Goal: Task Accomplishment & Management: Manage account settings

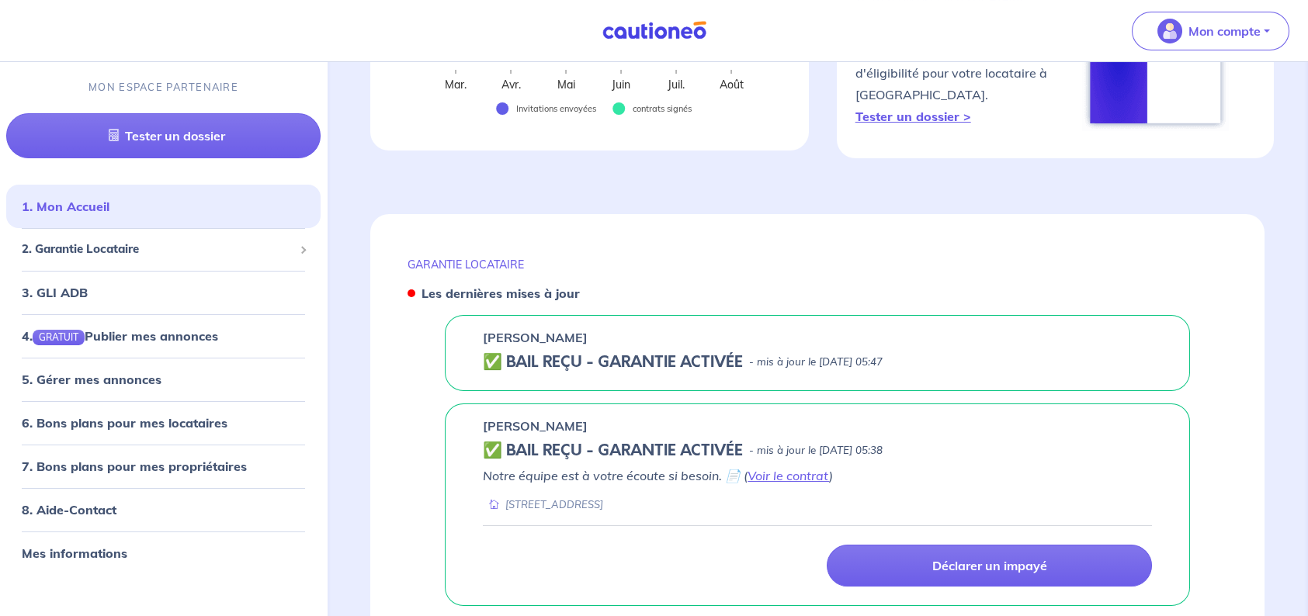
scroll to position [563, 0]
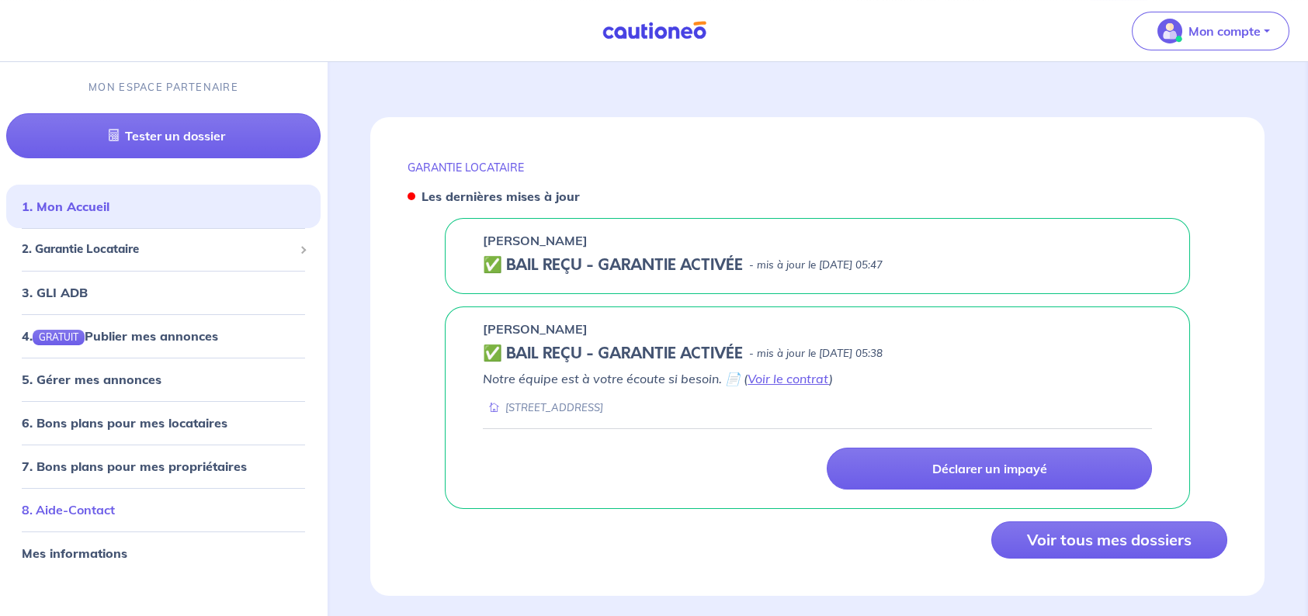
click at [82, 502] on link "8. Aide-Contact" at bounding box center [68, 510] width 93 height 16
click at [913, 401] on div "[STREET_ADDRESS]" at bounding box center [817, 408] width 669 height 15
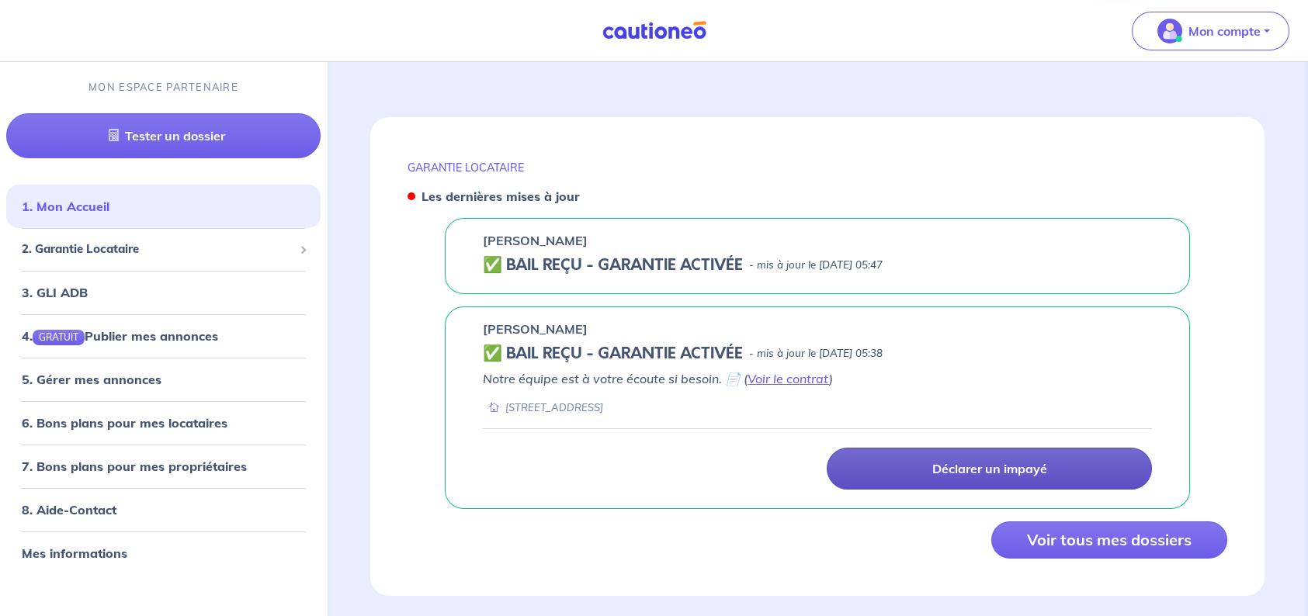
click at [1028, 461] on p "Déclarer un impayé" at bounding box center [989, 469] width 115 height 16
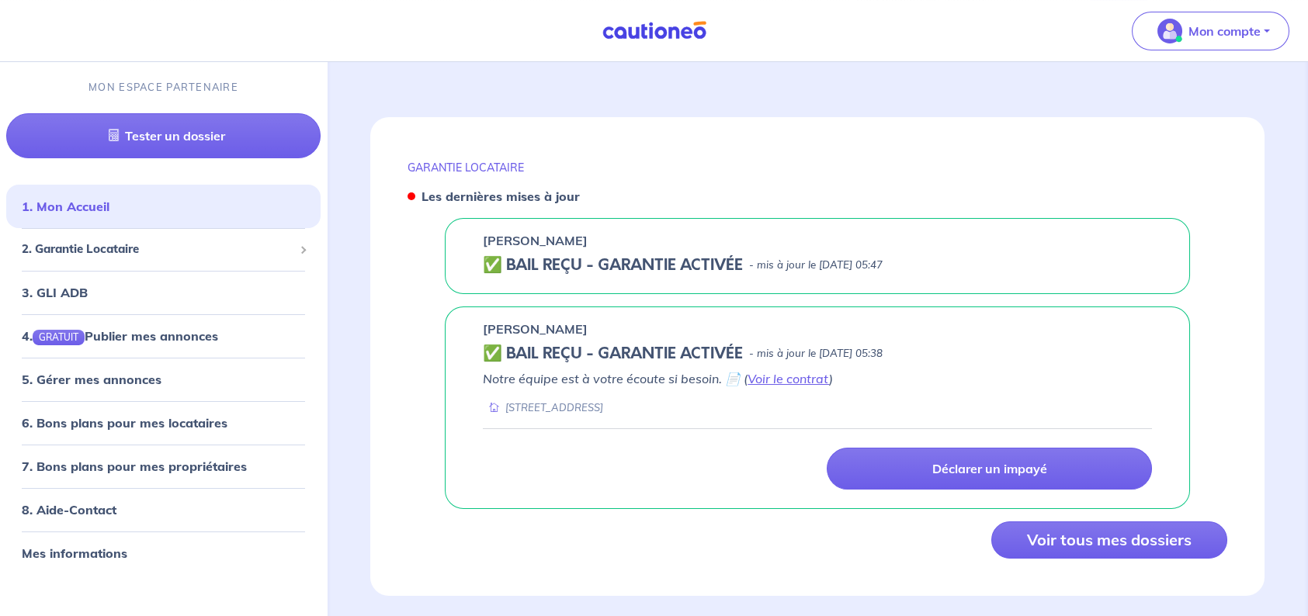
click at [1290, 443] on div "GARANTIE LOCATAIRE Vos chiffres des 6 derniers mois Mar. Avr. Mai Juin Juil. Ao…" at bounding box center [817, 114] width 969 height 1037
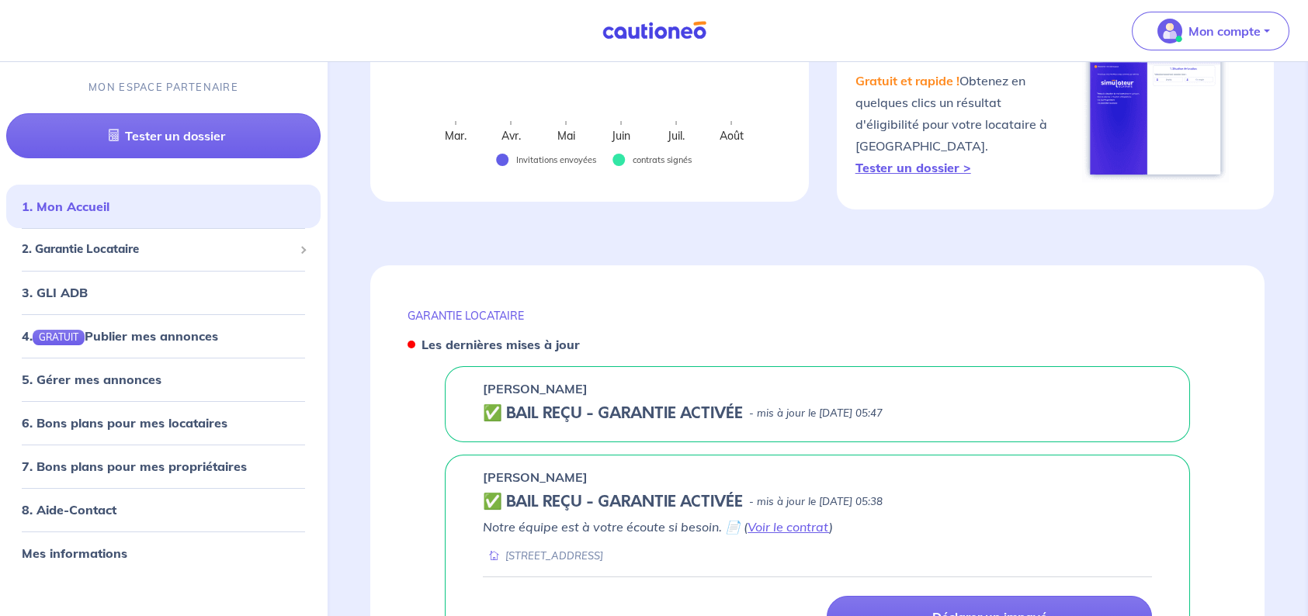
scroll to position [466, 0]
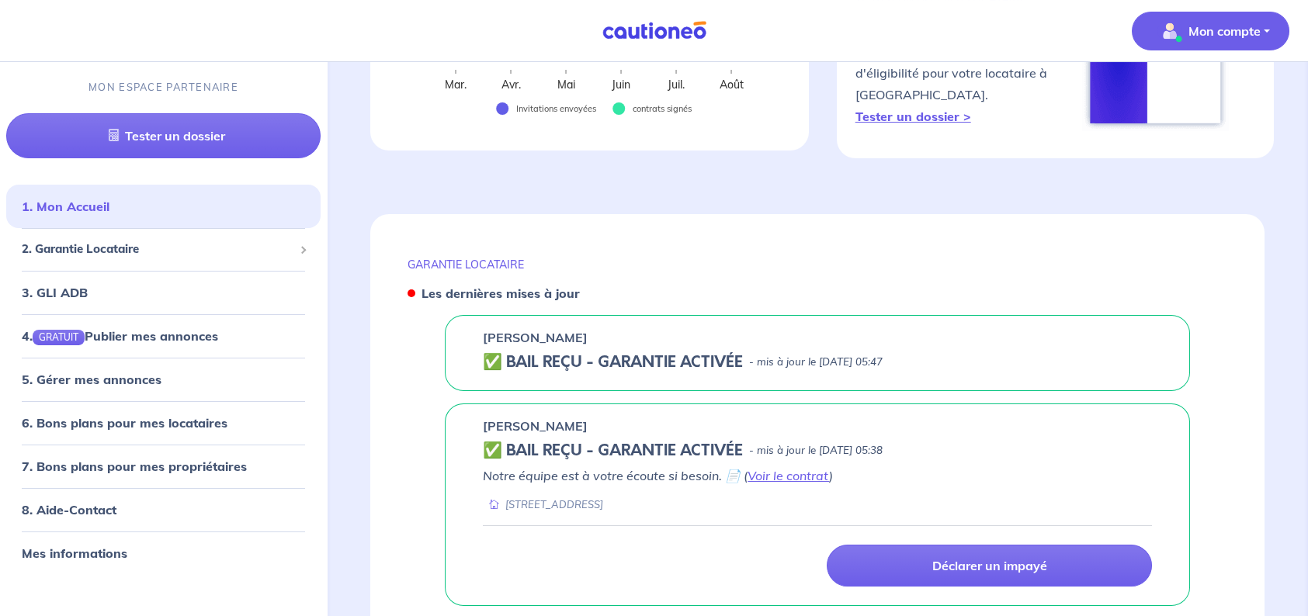
click at [1216, 25] on p "Mon compte" at bounding box center [1224, 31] width 72 height 19
click at [1184, 93] on link "Mes informations" at bounding box center [1195, 96] width 125 height 25
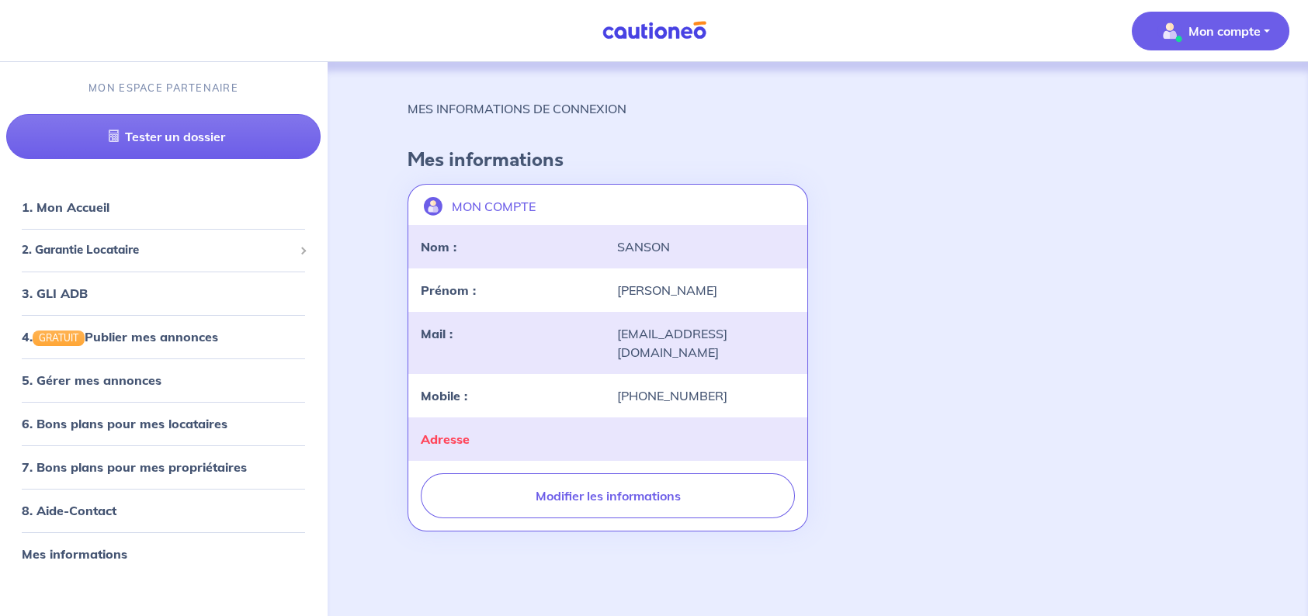
click at [1184, 27] on span "Mon compte" at bounding box center [1205, 31] width 109 height 25
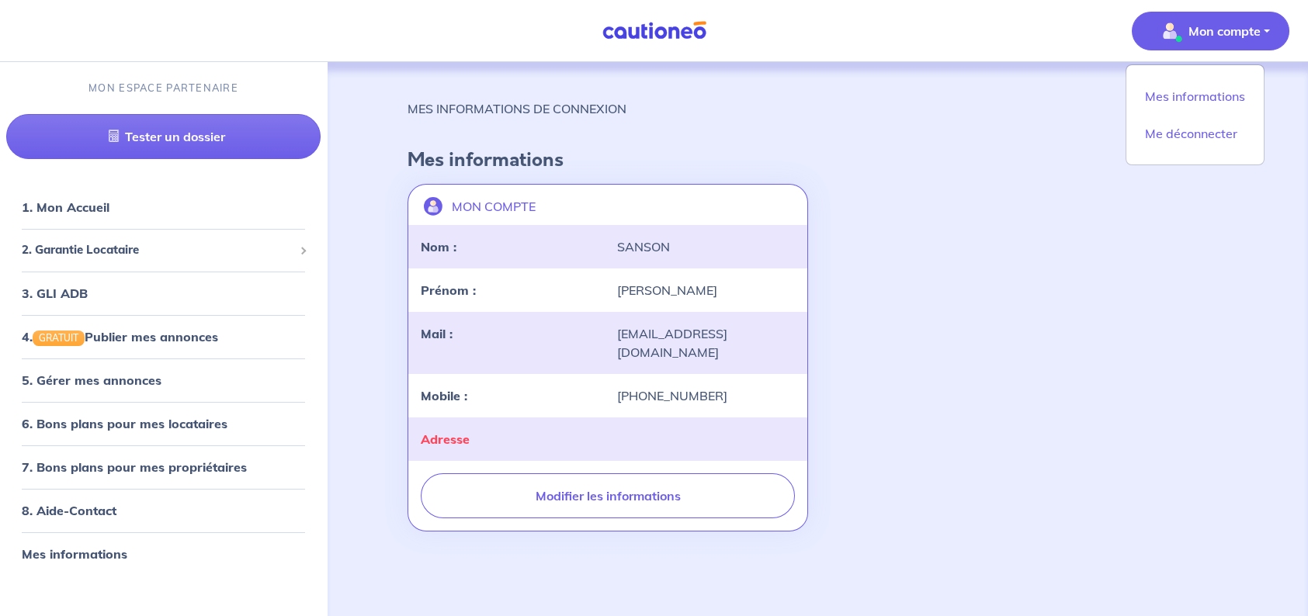
click at [1051, 160] on h4 "Mes informations" at bounding box center [818, 160] width 820 height 23
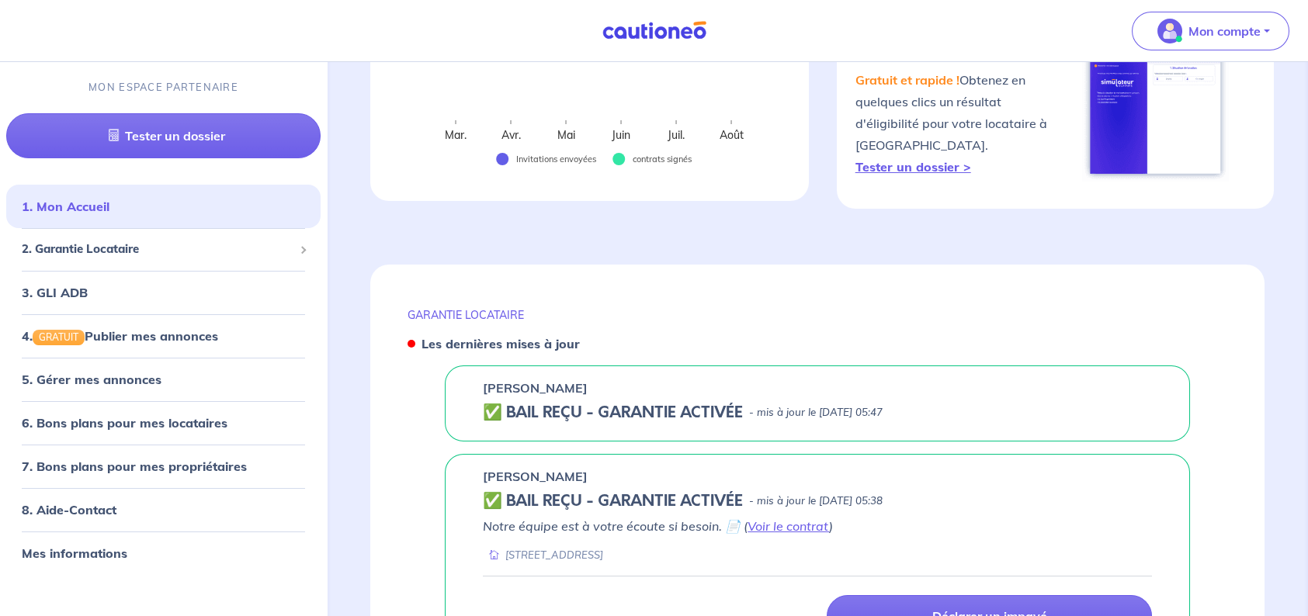
scroll to position [563, 0]
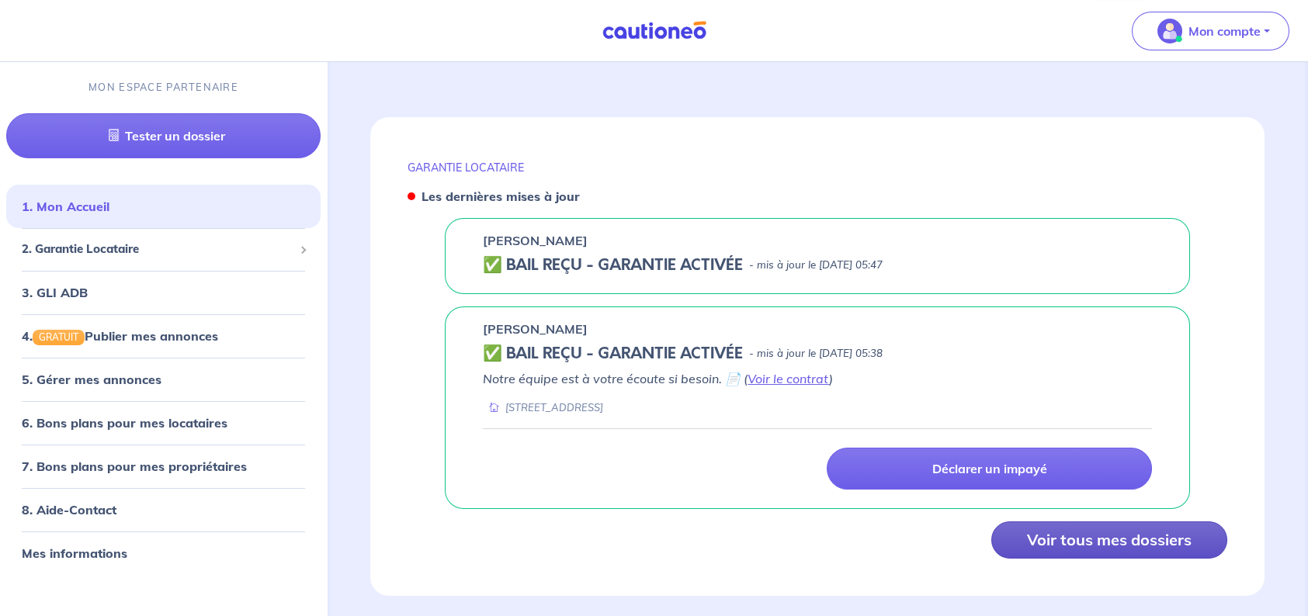
click at [1150, 522] on button "Voir tous mes dossiers" at bounding box center [1109, 540] width 236 height 37
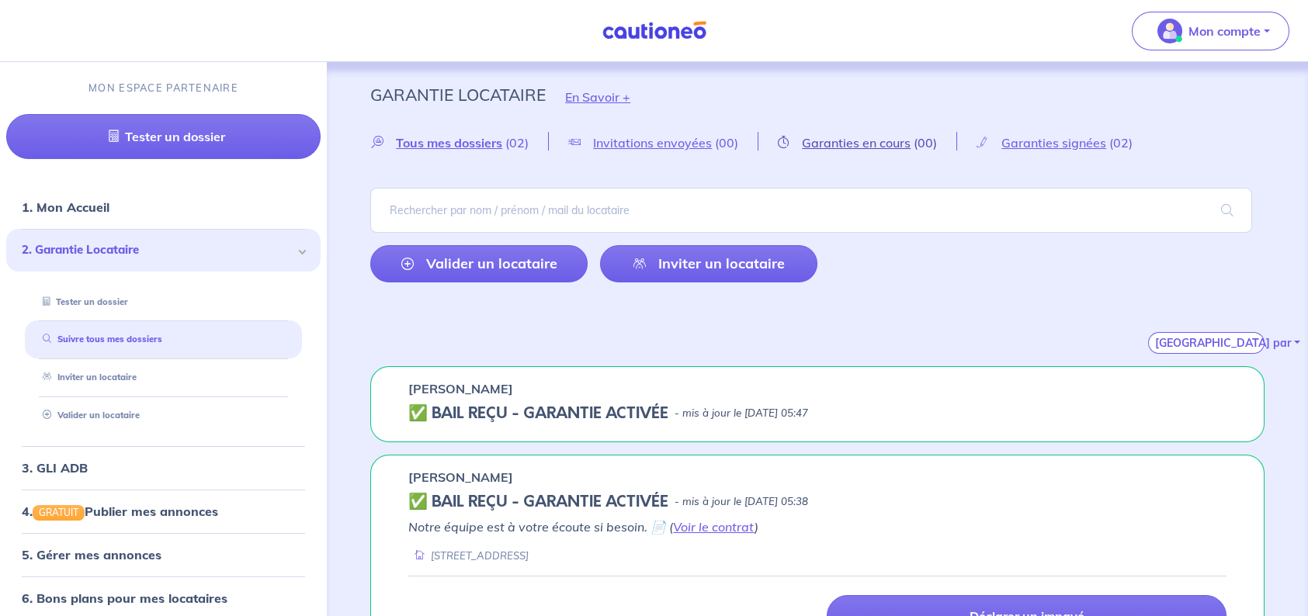
click at [859, 142] on span "Garanties en cours" at bounding box center [856, 143] width 109 height 16
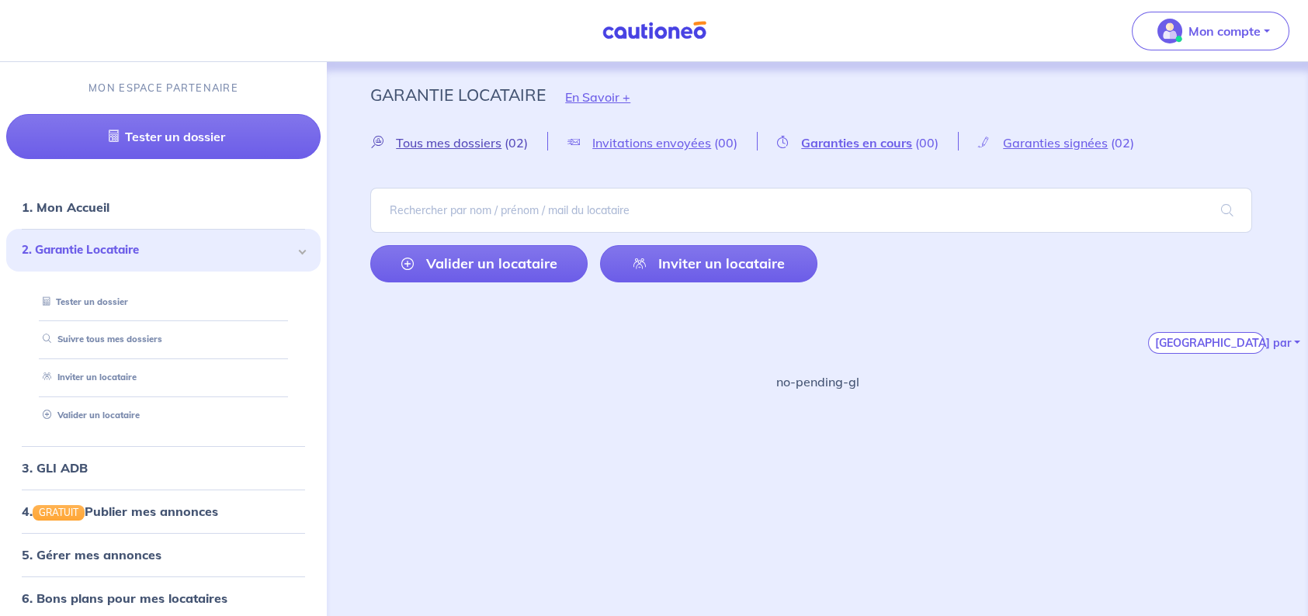
click at [431, 145] on span "Tous mes dossiers" at bounding box center [449, 143] width 106 height 16
